Goal: Book appointment/travel/reservation

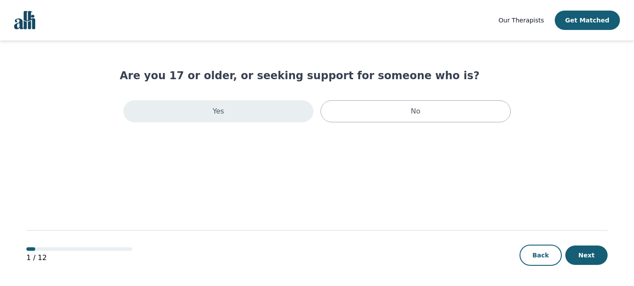
click at [247, 114] on div "Yes" at bounding box center [218, 111] width 190 height 22
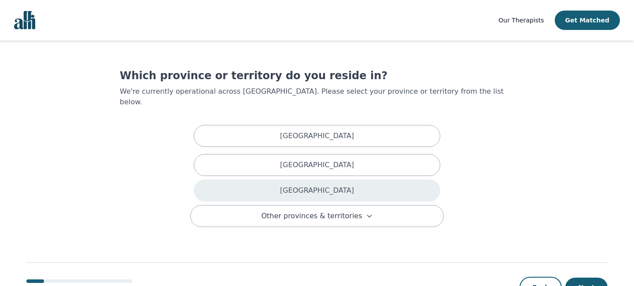
click at [291, 188] on div "[GEOGRAPHIC_DATA]" at bounding box center [317, 191] width 247 height 22
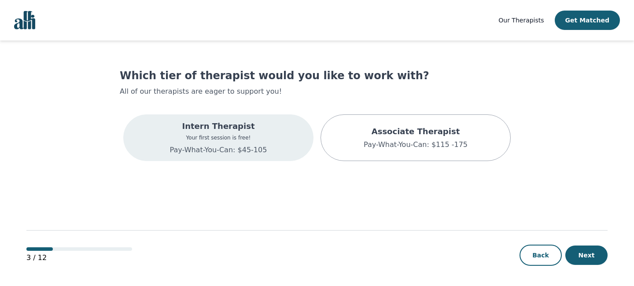
click at [272, 148] on div "Intern Therapist Your first session is free! Pay-What-You-Can: $45-105" at bounding box center [218, 137] width 190 height 47
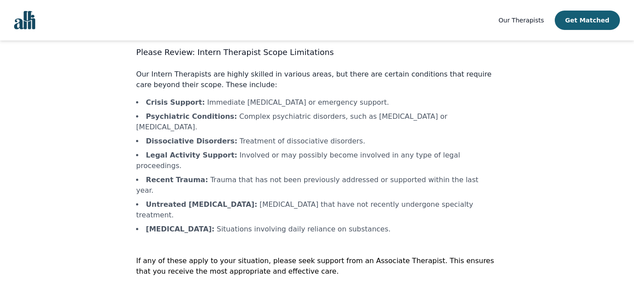
scroll to position [27, 0]
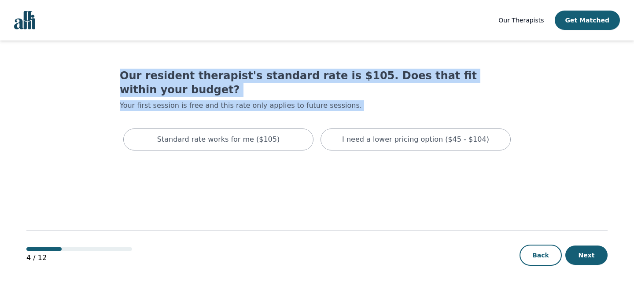
drag, startPoint x: 121, startPoint y: 77, endPoint x: 118, endPoint y: 100, distance: 24.0
click at [119, 100] on main "Our resident therapist's standard rate is $105. Does that fit within your budge…" at bounding box center [316, 163] width 581 height 247
click at [118, 100] on main "Our resident therapist's standard rate is $105. Does that fit within your budge…" at bounding box center [316, 163] width 581 height 247
drag, startPoint x: 126, startPoint y: 101, endPoint x: 94, endPoint y: 58, distance: 53.8
click at [94, 58] on main "Our resident therapist's standard rate is $105. Does that fit within your budge…" at bounding box center [316, 163] width 581 height 247
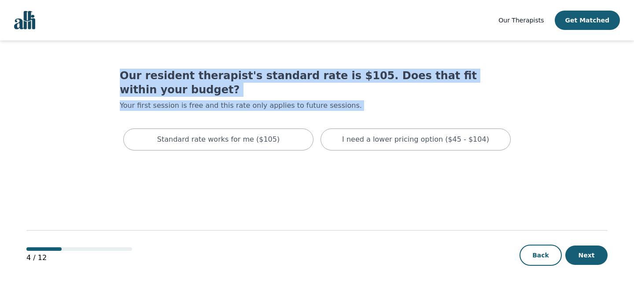
click at [118, 87] on main "Our resident therapist's standard rate is $105. Does that fit within your budge…" at bounding box center [316, 163] width 581 height 247
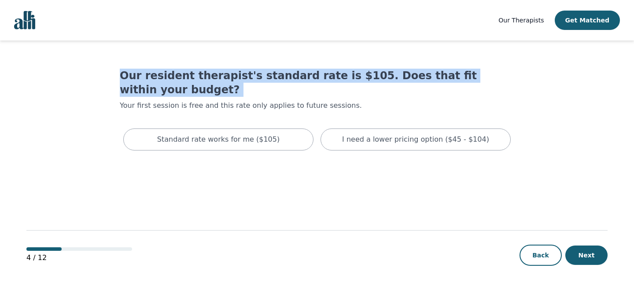
drag, startPoint x: 115, startPoint y: 76, endPoint x: 120, endPoint y: 93, distance: 17.8
click at [120, 93] on main "Our resident therapist's standard rate is $105. Does that fit within your budge…" at bounding box center [316, 163] width 581 height 247
click at [120, 74] on h1 "Our resident therapist's standard rate is $105. Does that fit within your budge…" at bounding box center [317, 83] width 394 height 28
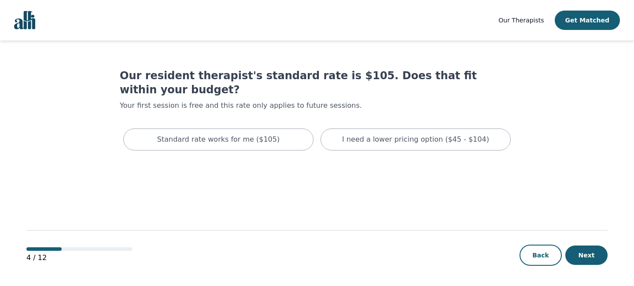
click at [108, 74] on main "Our resident therapist's standard rate is $105. Does that fit within your budge…" at bounding box center [316, 163] width 581 height 247
drag, startPoint x: 120, startPoint y: 77, endPoint x: 117, endPoint y: 81, distance: 5.0
click at [117, 80] on main "Our resident therapist's standard rate is $105. Does that fit within your budge…" at bounding box center [316, 163] width 581 height 247
click at [117, 81] on main "Our resident therapist's standard rate is $105. Does that fit within your budge…" at bounding box center [316, 163] width 581 height 247
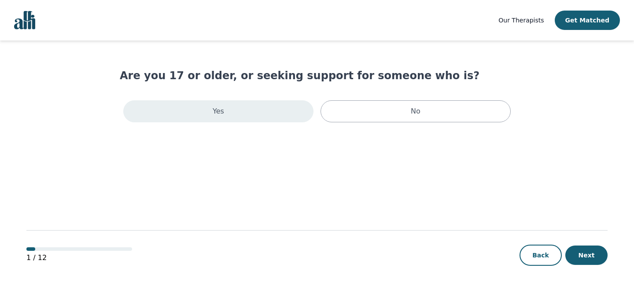
click at [232, 107] on div "Yes" at bounding box center [218, 111] width 190 height 22
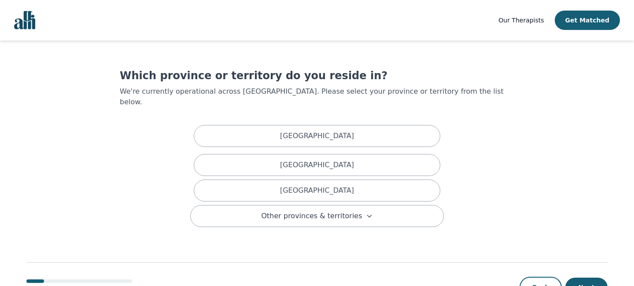
scroll to position [22, 0]
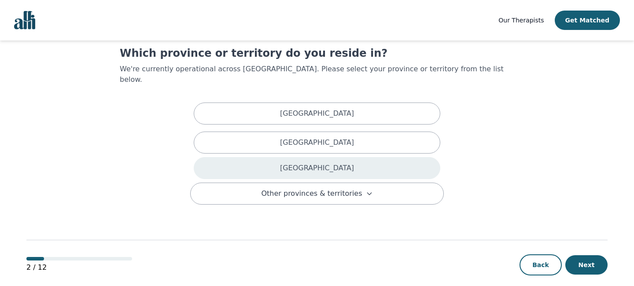
click at [381, 157] on div "[GEOGRAPHIC_DATA]" at bounding box center [317, 168] width 247 height 22
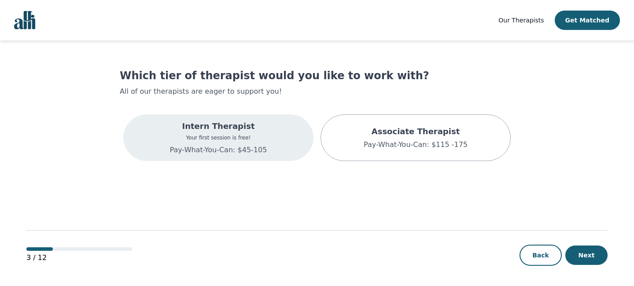
click at [271, 138] on div "Intern Therapist Your first session is free! Pay-What-You-Can: $45-105" at bounding box center [218, 137] width 190 height 47
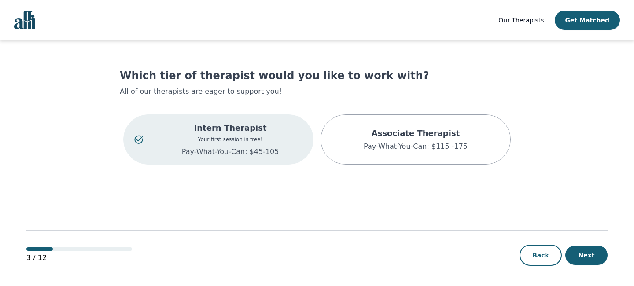
click at [101, 108] on main "Which tier of therapist would you like to work with? All of our therapists are …" at bounding box center [316, 163] width 581 height 247
drag, startPoint x: 30, startPoint y: 66, endPoint x: 25, endPoint y: 55, distance: 12.0
click at [25, 55] on div "Our Therapists Get Matched Which tier of therapist would you like to work with?…" at bounding box center [317, 143] width 634 height 287
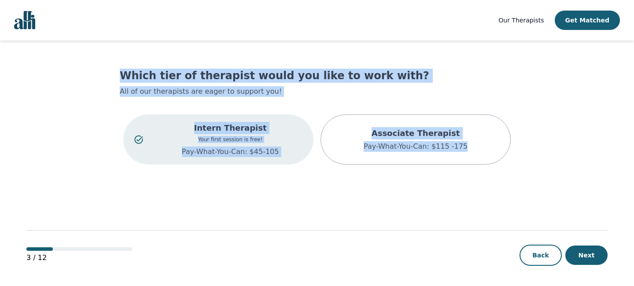
drag, startPoint x: 114, startPoint y: 68, endPoint x: 174, endPoint y: 192, distance: 137.8
click at [174, 192] on main "Which tier of therapist would you like to work with? All of our therapists are …" at bounding box center [316, 163] width 581 height 247
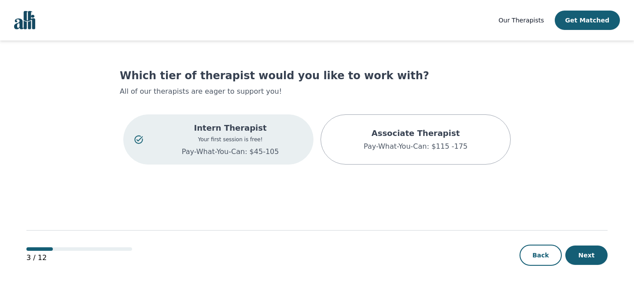
click at [174, 192] on main "Which tier of therapist would you like to work with? All of our therapists are …" at bounding box center [316, 163] width 581 height 247
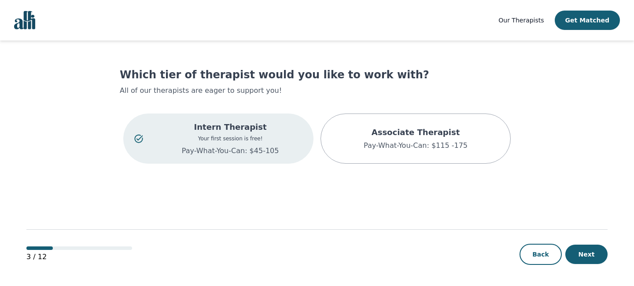
click at [216, 99] on div "Which tier of therapist would you like to work with? All of our therapists are …" at bounding box center [317, 117] width 394 height 99
drag, startPoint x: 273, startPoint y: 92, endPoint x: 105, endPoint y: 102, distance: 168.4
click at [105, 103] on main "Which tier of therapist would you like to work with? All of our therapists are …" at bounding box center [316, 163] width 581 height 247
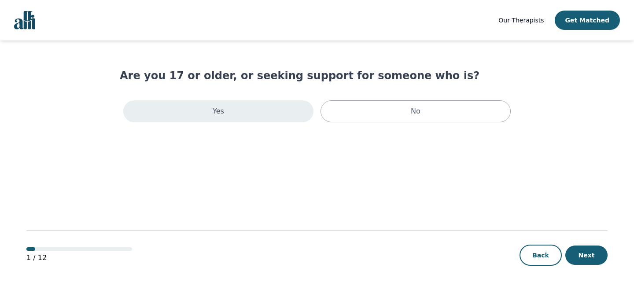
click at [207, 110] on div "Yes" at bounding box center [218, 111] width 190 height 22
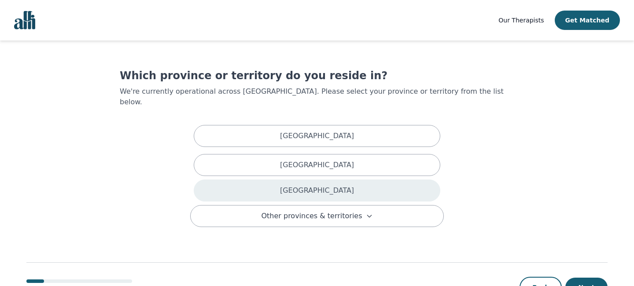
click at [223, 184] on div "[GEOGRAPHIC_DATA]" at bounding box center [317, 191] width 247 height 22
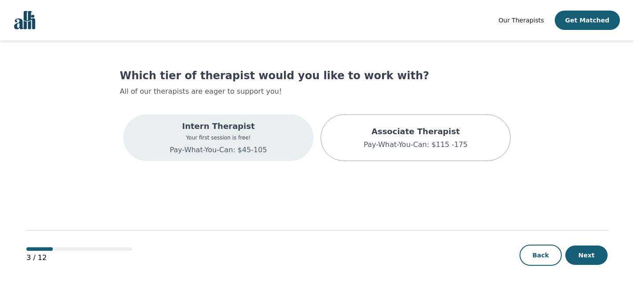
click at [167, 140] on div "Intern Therapist Your first session is free! Pay-What-You-Can: $45-105" at bounding box center [218, 137] width 190 height 47
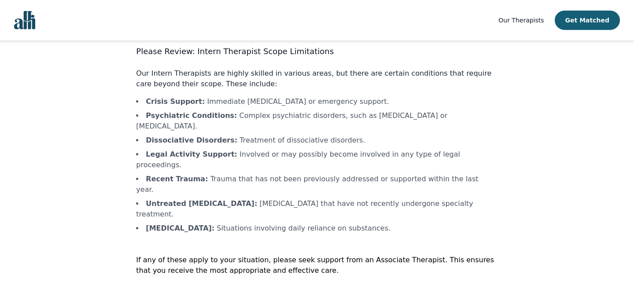
scroll to position [27, 0]
click at [146, 104] on b "Crisis Support :" at bounding box center [175, 101] width 59 height 8
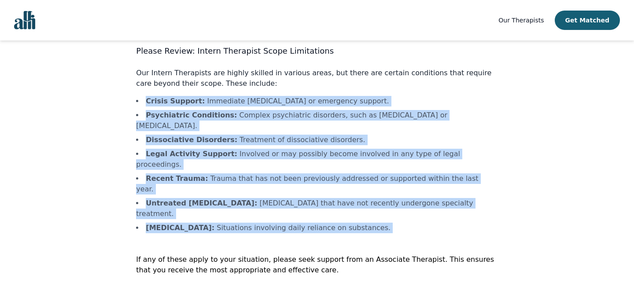
drag, startPoint x: 146, startPoint y: 104, endPoint x: 167, endPoint y: 211, distance: 108.6
click at [167, 211] on div "Please Review: Intern Therapist Scope Limitations Our Intern Therapists are hig…" at bounding box center [316, 181] width 361 height 273
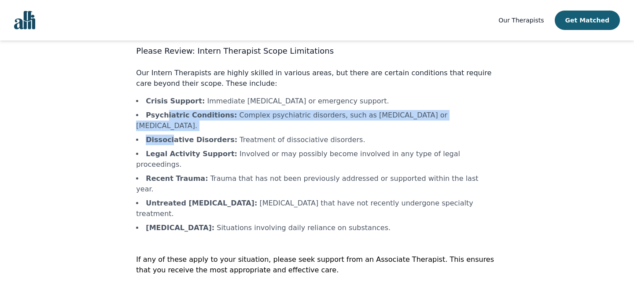
drag, startPoint x: 165, startPoint y: 114, endPoint x: 172, endPoint y: 130, distance: 17.2
click at [172, 130] on ul "Crisis Support : Immediate crisis intervention or emergency support. Psychiatri…" at bounding box center [316, 164] width 361 height 137
click at [172, 136] on b "Dissociative Disorders :" at bounding box center [192, 140] width 92 height 8
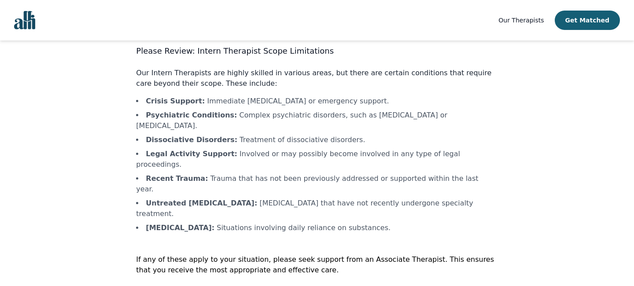
drag, startPoint x: 195, startPoint y: 170, endPoint x: 195, endPoint y: 181, distance: 11.0
click at [195, 198] on li "Untreated Personality Disorders : Personality disorders that have not recently …" at bounding box center [316, 208] width 361 height 21
drag, startPoint x: 177, startPoint y: 178, endPoint x: 158, endPoint y: 206, distance: 33.6
click at [158, 206] on div "Please Review: Intern Therapist Scope Limitations Our Intern Therapists are hig…" at bounding box center [316, 181] width 361 height 273
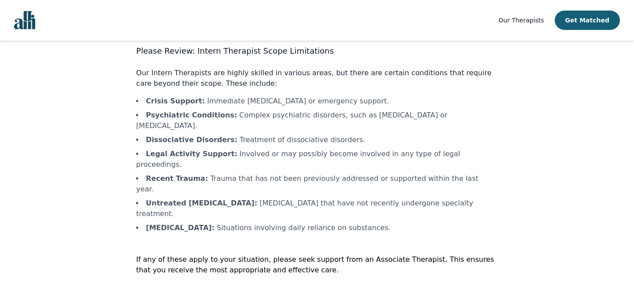
click at [158, 206] on div "Please Review: Intern Therapist Scope Limitations Our Intern Therapists are hig…" at bounding box center [316, 181] width 361 height 273
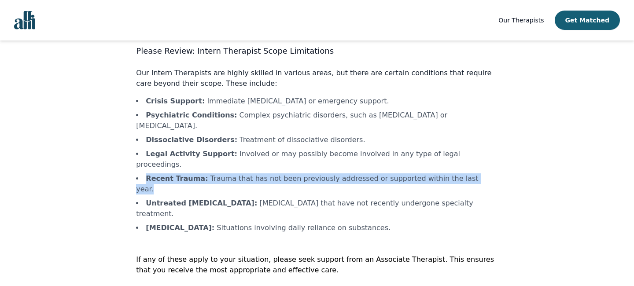
drag, startPoint x: 142, startPoint y: 159, endPoint x: 147, endPoint y: 165, distance: 8.1
click at [147, 165] on ul "Crisis Support : Immediate crisis intervention or emergency support. Psychiatri…" at bounding box center [316, 164] width 361 height 137
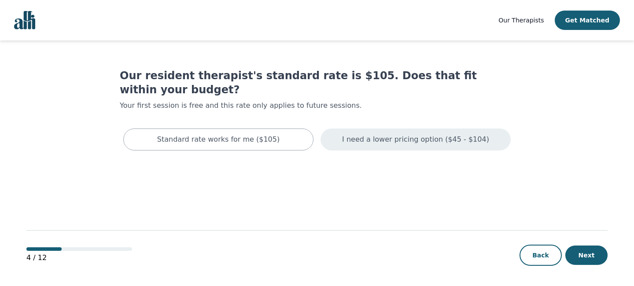
click at [433, 134] on p "I need a lower pricing option ($45 - $104)" at bounding box center [415, 139] width 147 height 11
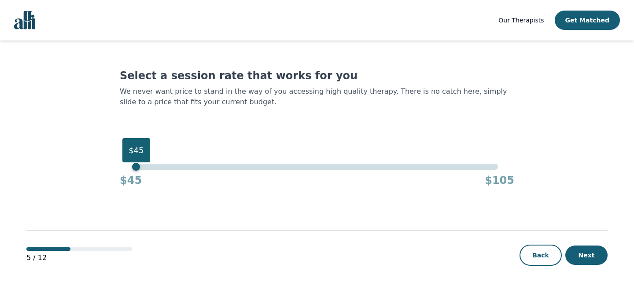
drag, startPoint x: 497, startPoint y: 168, endPoint x: 131, endPoint y: 108, distance: 371.0
click at [131, 108] on div "Select a session rate that works for you We never want price to stand in the wa…" at bounding box center [317, 128] width 394 height 119
click at [593, 260] on button "Next" at bounding box center [586, 255] width 42 height 19
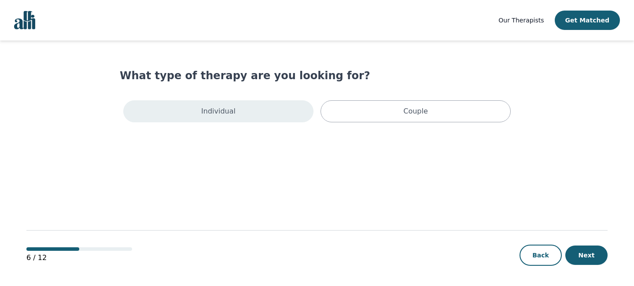
click at [269, 114] on div "Individual" at bounding box center [218, 111] width 190 height 22
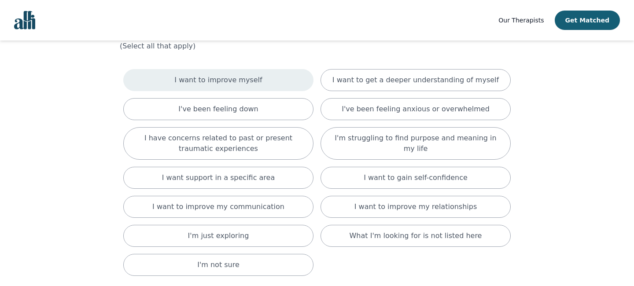
scroll to position [47, 0]
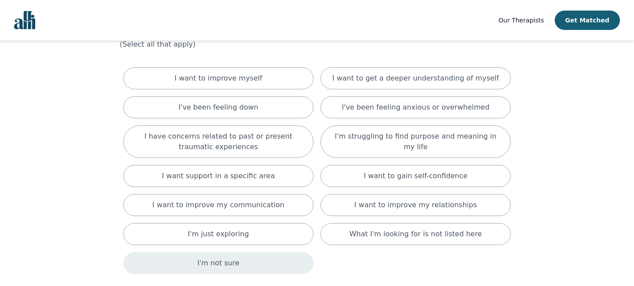
click at [300, 258] on div "I'm not sure" at bounding box center [218, 263] width 190 height 22
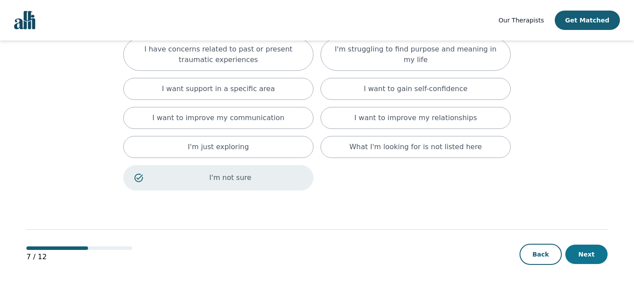
click at [582, 253] on button "Next" at bounding box center [586, 254] width 42 height 19
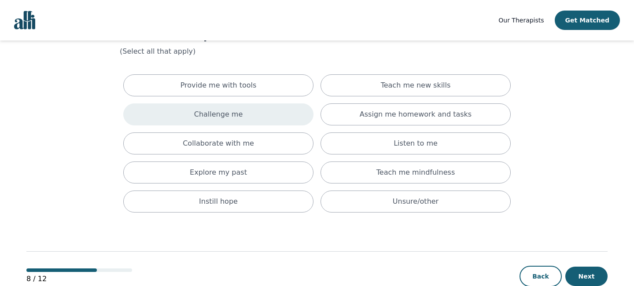
scroll to position [62, 0]
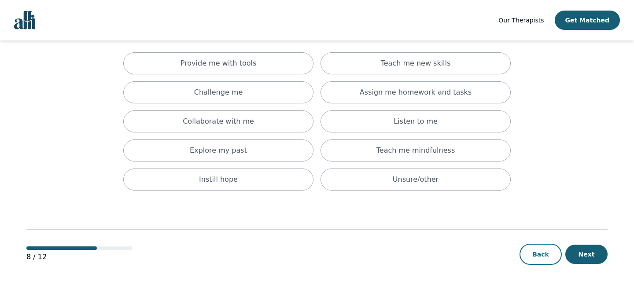
click at [541, 254] on button "Back" at bounding box center [540, 254] width 42 height 21
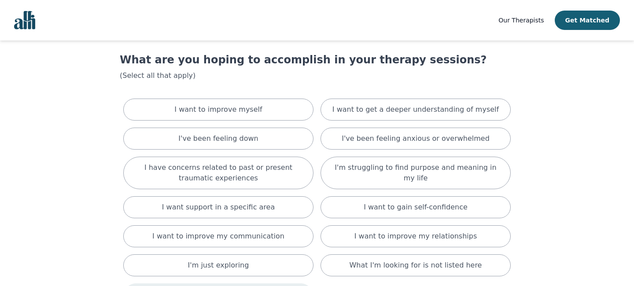
scroll to position [17, 0]
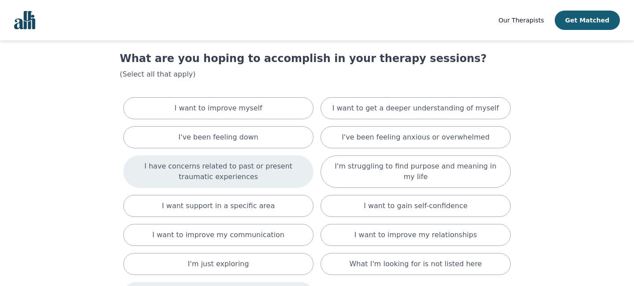
click at [285, 161] on p "I have concerns related to past or present traumatic experiences" at bounding box center [218, 171] width 168 height 21
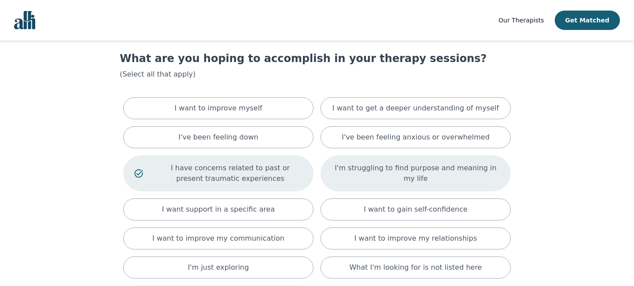
click at [385, 180] on div "I'm struggling to find purpose and meaning in my life" at bounding box center [415, 173] width 190 height 36
click at [376, 179] on p "I'm struggling to find purpose and meaning in my life" at bounding box center [427, 173] width 144 height 21
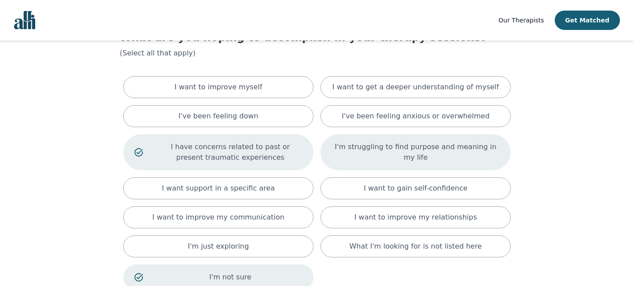
scroll to position [41, 0]
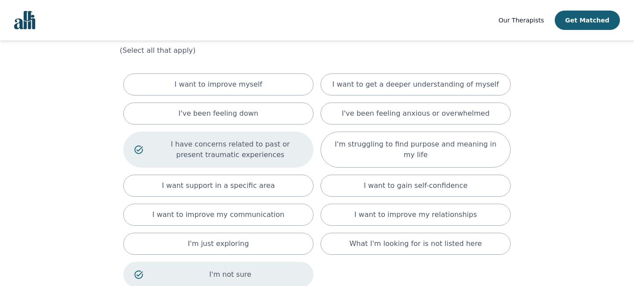
click at [251, 264] on div "I'm not sure" at bounding box center [218, 275] width 190 height 26
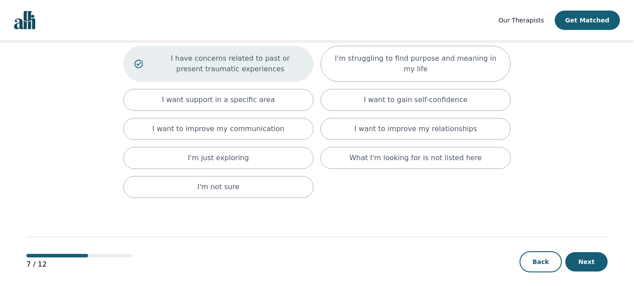
scroll to position [134, 0]
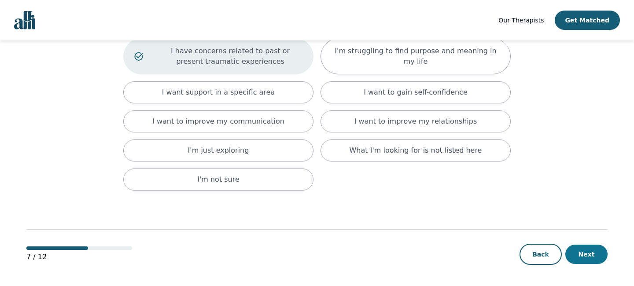
click at [589, 256] on button "Next" at bounding box center [586, 254] width 42 height 19
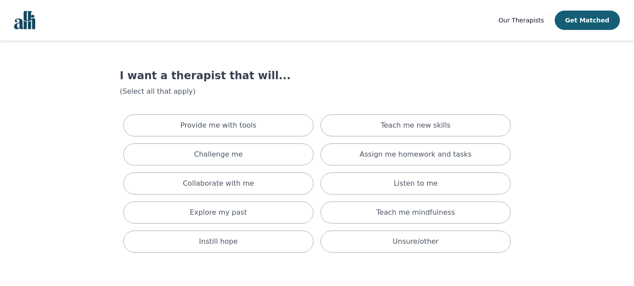
scroll to position [5, 0]
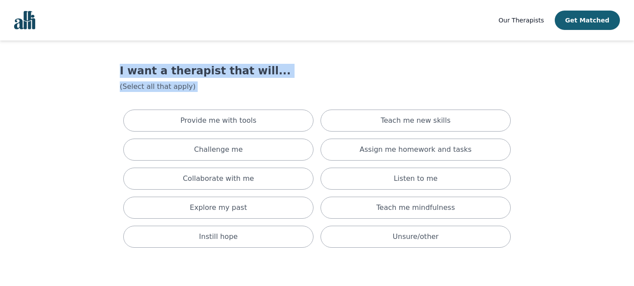
drag, startPoint x: 108, startPoint y: 64, endPoint x: 121, endPoint y: 102, distance: 39.8
click at [121, 102] on main "I want a therapist that will... (Select all that apply) Provide me with tools T…" at bounding box center [316, 190] width 581 height 308
click at [121, 102] on div "I want a therapist that will... (Select all that apply) Provide me with tools T…" at bounding box center [317, 158] width 394 height 188
drag, startPoint x: 118, startPoint y: 74, endPoint x: 122, endPoint y: 93, distance: 18.9
click at [122, 93] on main "I want a therapist that will... (Select all that apply) Provide me with tools T…" at bounding box center [316, 190] width 581 height 308
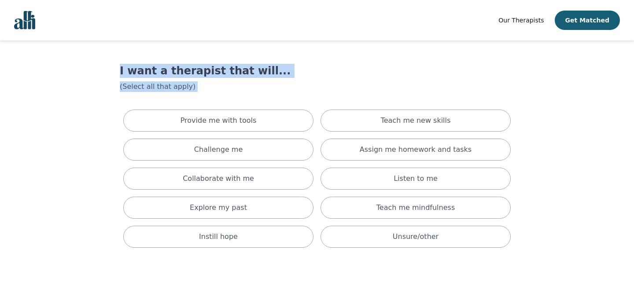
click at [122, 93] on div "I want a therapist that will... (Select all that apply) Provide me with tools T…" at bounding box center [317, 158] width 394 height 188
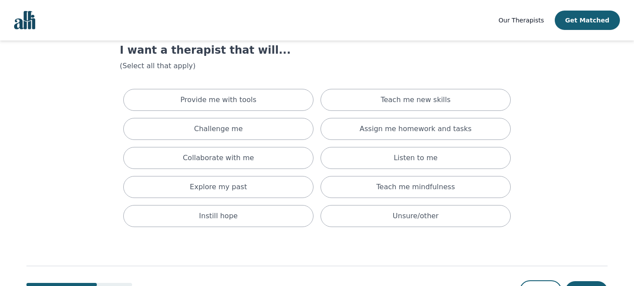
scroll to position [20, 0]
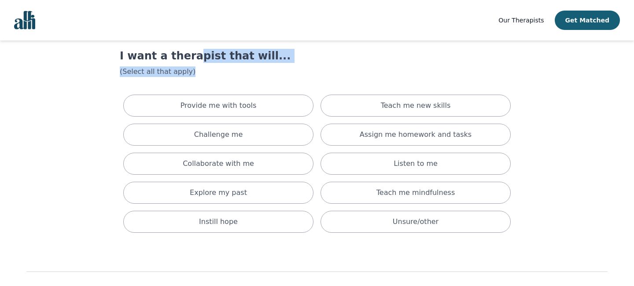
drag, startPoint x: 201, startPoint y: 70, endPoint x: 180, endPoint y: 55, distance: 25.3
click at [180, 55] on div "I want a therapist that will... (Select all that apply) Provide me with tools T…" at bounding box center [317, 143] width 394 height 188
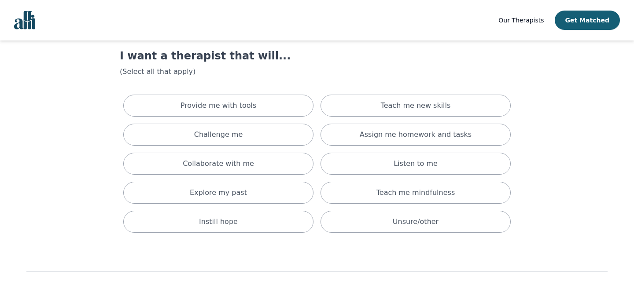
click at [224, 78] on div "I want a therapist that will... (Select all that apply) Provide me with tools T…" at bounding box center [317, 143] width 394 height 188
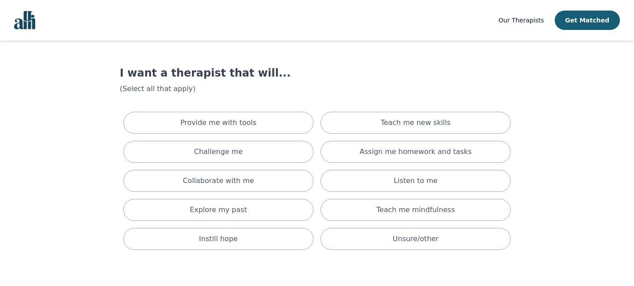
scroll to position [4, 0]
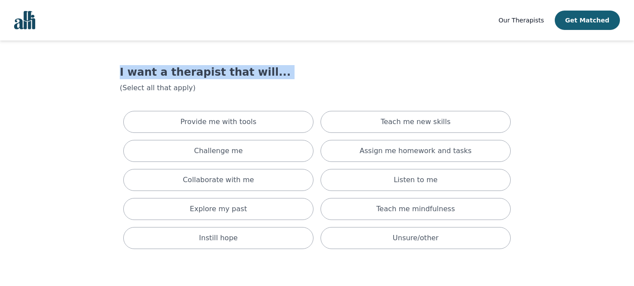
drag, startPoint x: 111, startPoint y: 63, endPoint x: 106, endPoint y: 84, distance: 22.2
click at [106, 85] on main "I want a therapist that will... (Select all that apply) Provide me with tools T…" at bounding box center [316, 191] width 581 height 308
click at [106, 84] on main "I want a therapist that will... (Select all that apply) Provide me with tools T…" at bounding box center [316, 191] width 581 height 308
drag, startPoint x: 109, startPoint y: 73, endPoint x: 106, endPoint y: 89, distance: 17.0
click at [106, 89] on main "I want a therapist that will... (Select all that apply) Provide me with tools T…" at bounding box center [316, 191] width 581 height 308
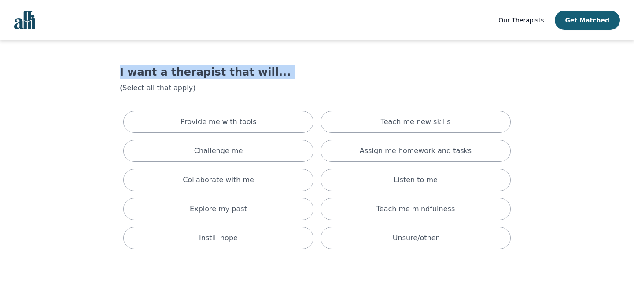
click at [107, 65] on main "I want a therapist that will... (Select all that apply) Provide me with tools T…" at bounding box center [316, 191] width 581 height 308
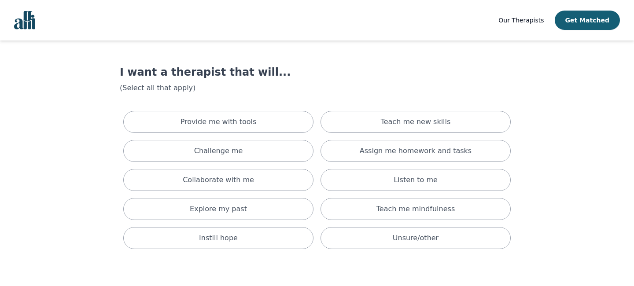
click at [110, 80] on main "I want a therapist that will... (Select all that apply) Provide me with tools T…" at bounding box center [316, 191] width 581 height 308
click at [110, 79] on main "I want a therapist that will... (Select all that apply) Provide me with tools T…" at bounding box center [316, 191] width 581 height 308
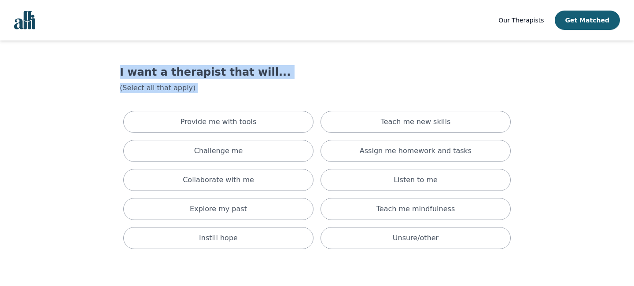
drag, startPoint x: 110, startPoint y: 66, endPoint x: 114, endPoint y: 94, distance: 28.0
click at [114, 94] on main "I want a therapist that will... (Select all that apply) Provide me with tools T…" at bounding box center [316, 191] width 581 height 308
click at [92, 66] on main "I want a therapist that will... (Select all that apply) Provide me with tools T…" at bounding box center [316, 191] width 581 height 308
drag, startPoint x: 101, startPoint y: 68, endPoint x: 106, endPoint y: 95, distance: 27.2
click at [106, 95] on main "I want a therapist that will... (Select all that apply) Provide me with tools T…" at bounding box center [316, 191] width 581 height 308
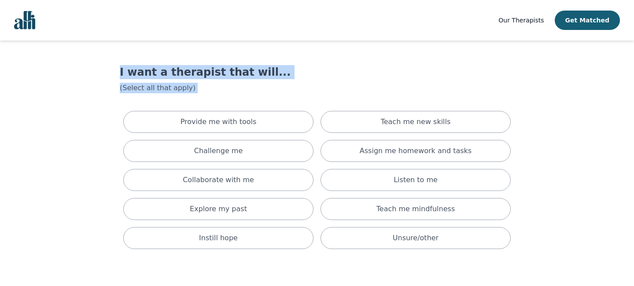
click at [106, 95] on main "I want a therapist that will... (Select all that apply) Provide me with tools T…" at bounding box center [316, 191] width 581 height 308
drag, startPoint x: 136, startPoint y: 94, endPoint x: 111, endPoint y: 76, distance: 30.9
click at [111, 76] on main "I want a therapist that will... (Select all that apply) Provide me with tools T…" at bounding box center [316, 191] width 581 height 308
click at [107, 64] on main "I want a therapist that will... (Select all that apply) Provide me with tools T…" at bounding box center [316, 191] width 581 height 308
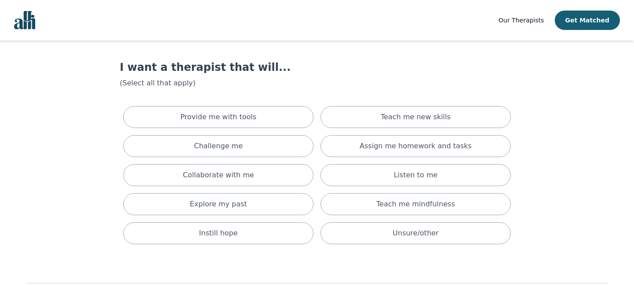
scroll to position [9, 0]
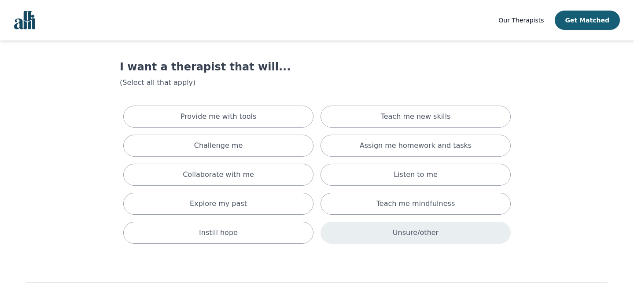
click at [393, 233] on div "Unsure/other" at bounding box center [415, 233] width 190 height 22
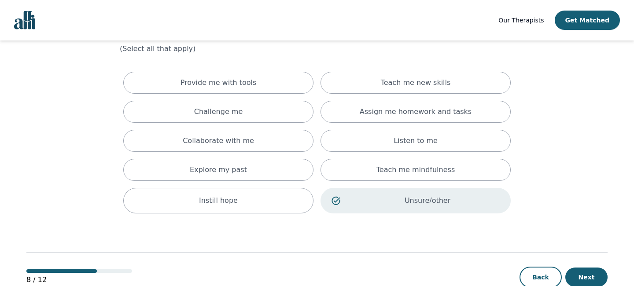
scroll to position [66, 0]
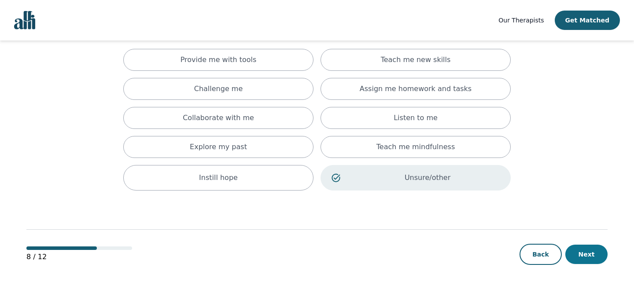
click at [576, 251] on button "Next" at bounding box center [586, 254] width 42 height 19
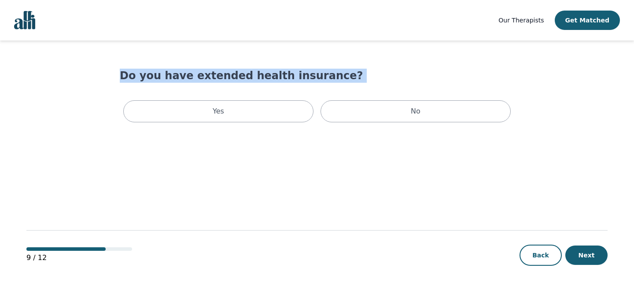
drag, startPoint x: 115, startPoint y: 77, endPoint x: 114, endPoint y: 84, distance: 6.7
click at [114, 85] on main "Do you have extended health insurance? Yes No 9 / 12 Back Next" at bounding box center [316, 163] width 581 height 247
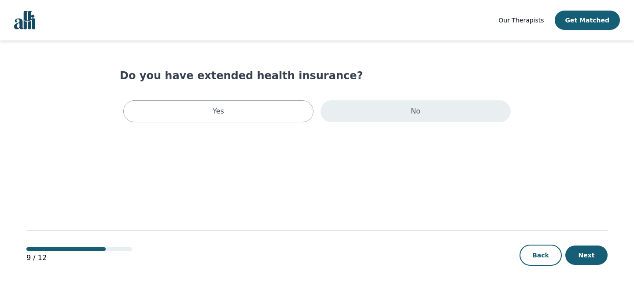
click at [365, 115] on div "No" at bounding box center [415, 111] width 190 height 22
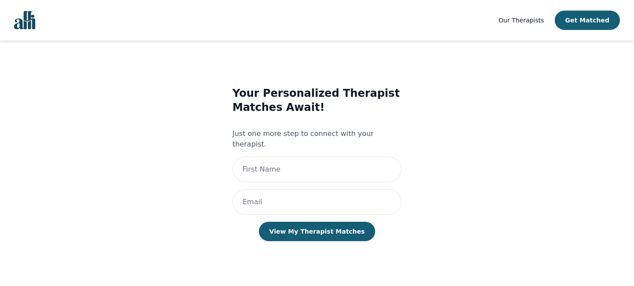
click at [135, 182] on div "Your Personalized Therapist Matches Await! Just one more step to connect with y…" at bounding box center [317, 171] width 394 height 204
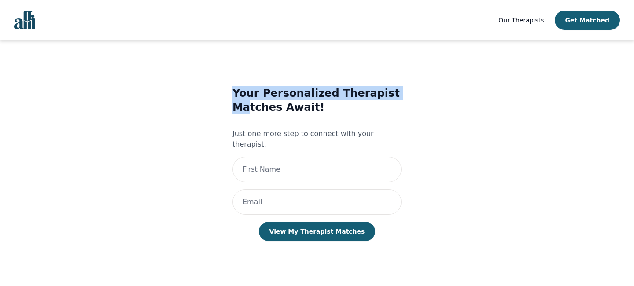
drag, startPoint x: 234, startPoint y: 89, endPoint x: 246, endPoint y: 108, distance: 22.5
click at [246, 108] on h3 "Your Personalized Therapist Matches Await!" at bounding box center [316, 100] width 169 height 28
drag, startPoint x: 231, startPoint y: 92, endPoint x: 257, endPoint y: 123, distance: 40.7
click at [257, 123] on div "Your Personalized Therapist Matches Await! Just one more step to connect with y…" at bounding box center [316, 172] width 361 height 201
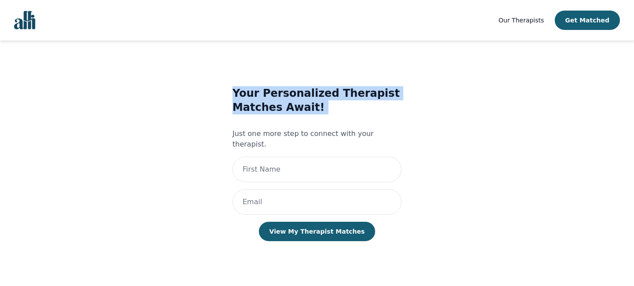
click at [257, 123] on div "Your Personalized Therapist Matches Await! Just one more step to connect with y…" at bounding box center [316, 172] width 169 height 173
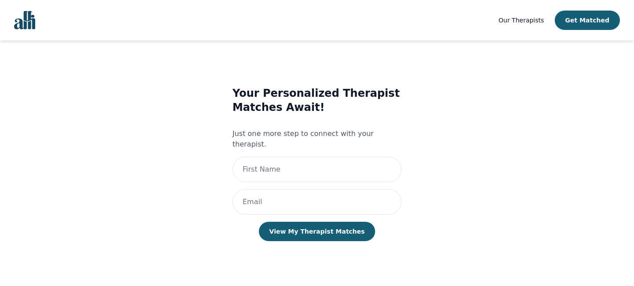
scroll to position [1, 0]
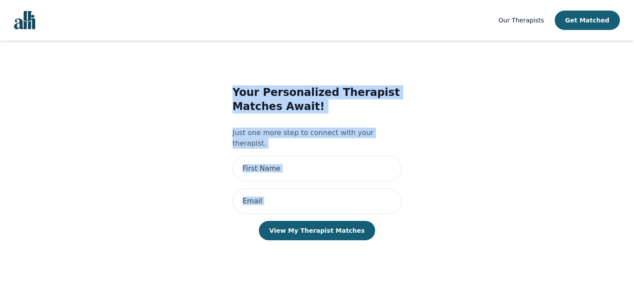
drag, startPoint x: 227, startPoint y: 88, endPoint x: 417, endPoint y: 244, distance: 245.8
click at [417, 244] on div "Your Personalized Therapist Matches Await! Just one more step to connect with y…" at bounding box center [316, 171] width 361 height 201
